Goal: Find specific page/section: Find specific page/section

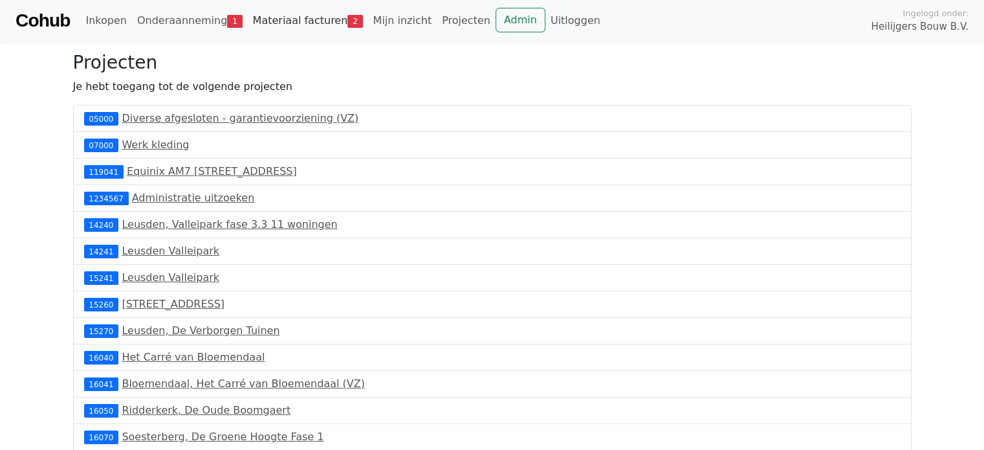
click at [295, 21] on link "Materiaal facturen 2" at bounding box center [308, 21] width 120 height 26
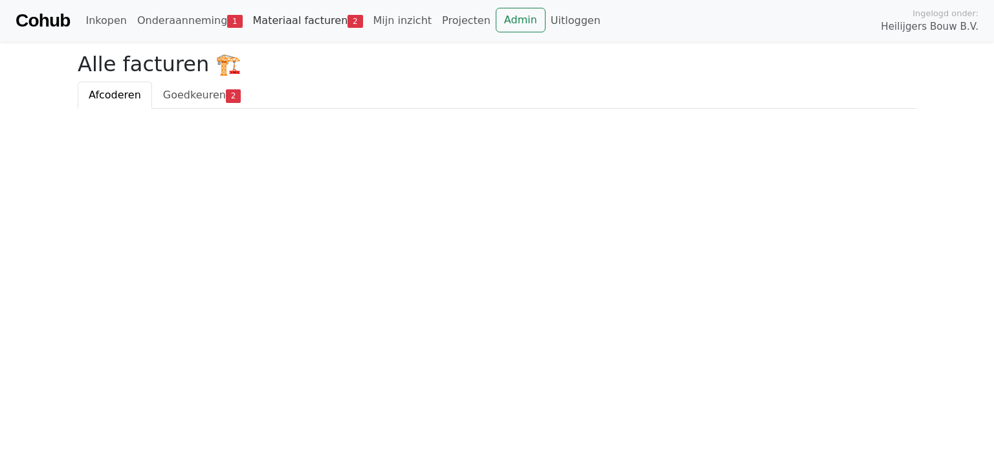
click at [303, 17] on link "Materiaal facturen 2" at bounding box center [308, 21] width 120 height 26
click at [302, 23] on link "Materiaal facturen 2" at bounding box center [308, 21] width 120 height 26
click at [319, 21] on link "Materiaal facturen 2" at bounding box center [308, 21] width 120 height 26
click at [316, 27] on link "Materiaal facturen 2" at bounding box center [308, 21] width 120 height 26
